Goal: Navigation & Orientation: Find specific page/section

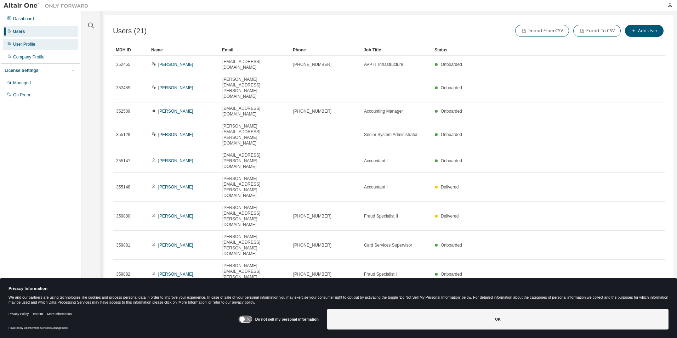
click at [28, 46] on div "User Profile" at bounding box center [24, 44] width 22 height 6
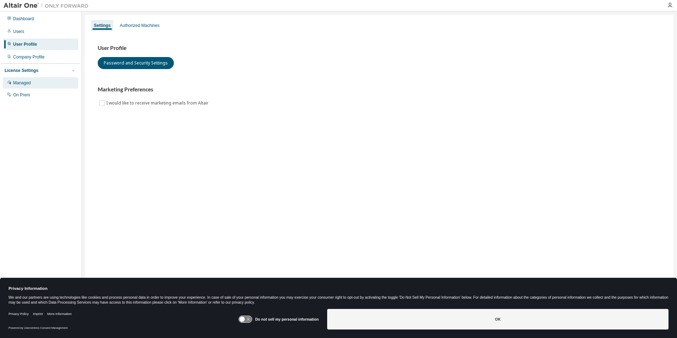
click at [21, 86] on div "Managed" at bounding box center [22, 83] width 18 height 6
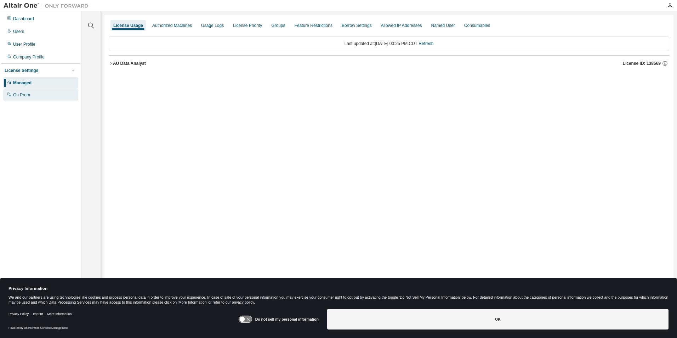
click at [14, 95] on div "On Prem" at bounding box center [21, 95] width 17 height 6
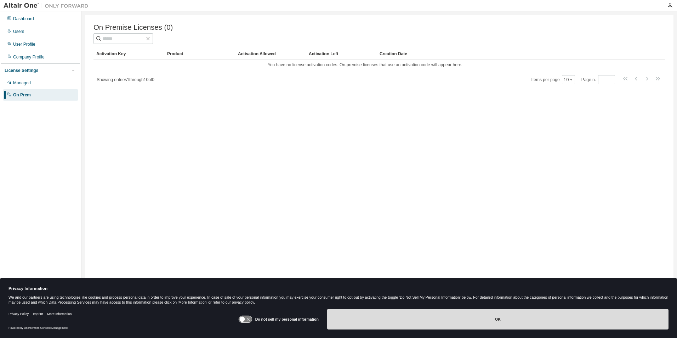
click at [606, 321] on button "OK" at bounding box center [497, 319] width 341 height 21
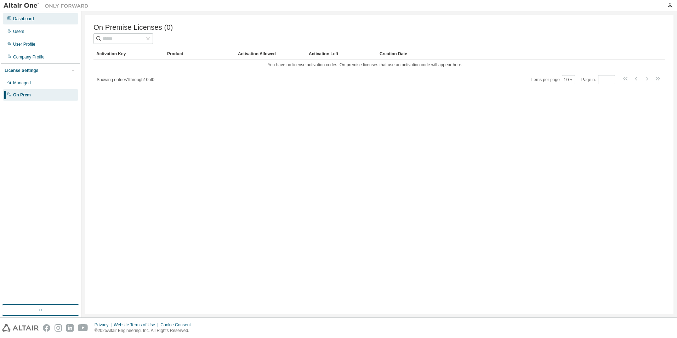
click at [18, 18] on div "Dashboard" at bounding box center [23, 19] width 21 height 6
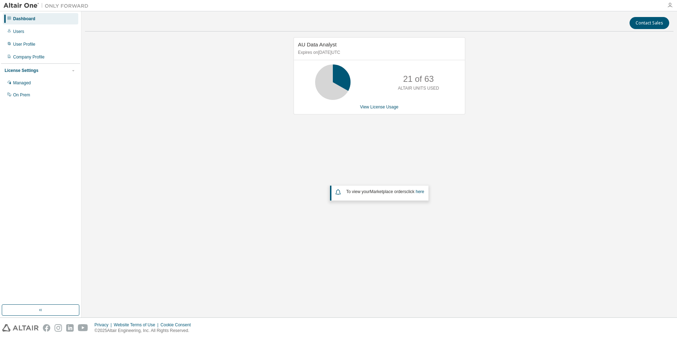
click at [670, 5] on icon "button" at bounding box center [670, 5] width 6 height 6
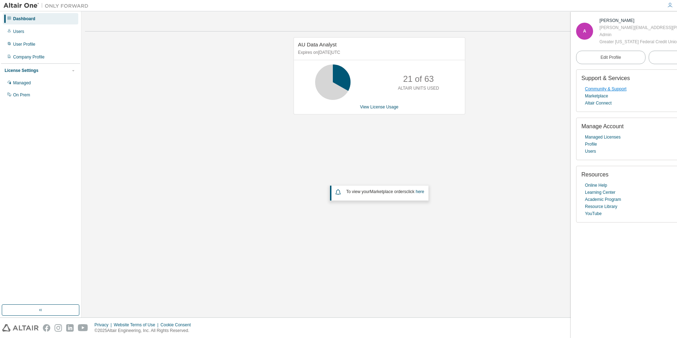
click at [613, 91] on link "Community & Support" at bounding box center [605, 88] width 41 height 7
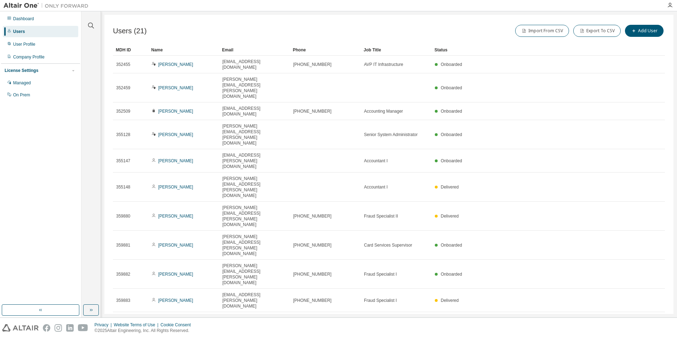
click at [672, 3] on div at bounding box center [669, 5] width 14 height 6
click at [669, 4] on icon "button" at bounding box center [670, 5] width 6 height 6
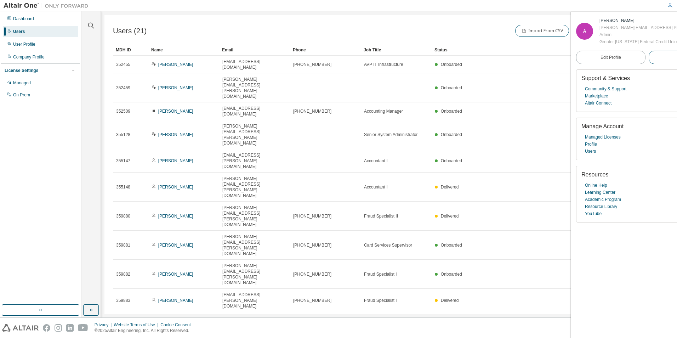
click at [648, 56] on button "Logout" at bounding box center [682, 57] width 69 height 13
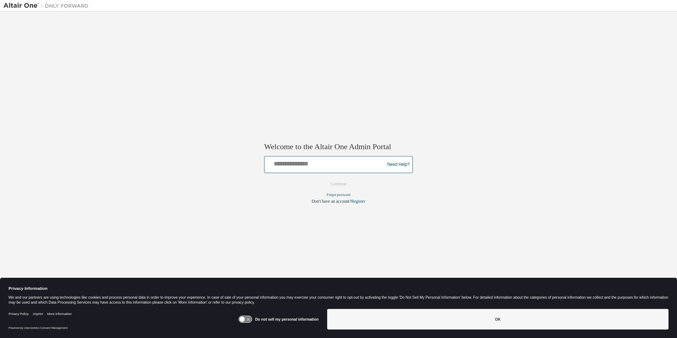
click at [329, 164] on input "text" at bounding box center [325, 163] width 116 height 10
type input "**********"
click at [332, 167] on input "**********" at bounding box center [325, 163] width 116 height 10
click at [345, 183] on button "Continue" at bounding box center [338, 184] width 30 height 11
